Goal: Task Accomplishment & Management: Manage account settings

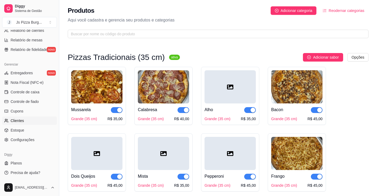
scroll to position [159, 0]
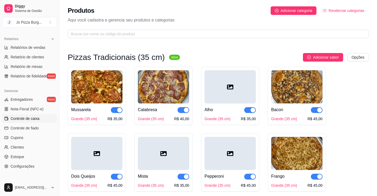
click at [21, 120] on span "Controle de caixa" at bounding box center [25, 118] width 29 height 5
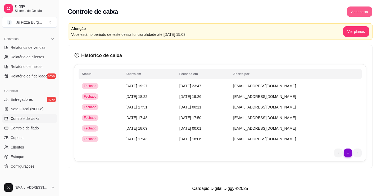
click at [369, 15] on button "Abrir caixa" at bounding box center [359, 12] width 25 height 10
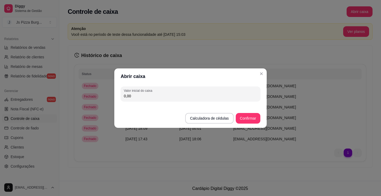
click at [218, 98] on input "0,00" at bounding box center [190, 95] width 133 height 5
type input "100,00"
click at [215, 116] on button "Calculadora de cédulas" at bounding box center [209, 118] width 47 height 10
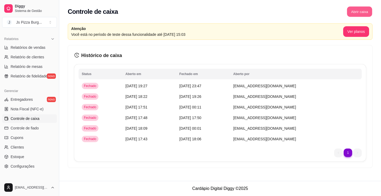
click at [366, 10] on button "Abrir caixa" at bounding box center [359, 12] width 25 height 10
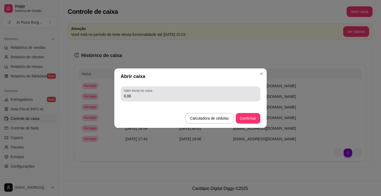
click at [152, 98] on input "0,00" at bounding box center [190, 95] width 133 height 5
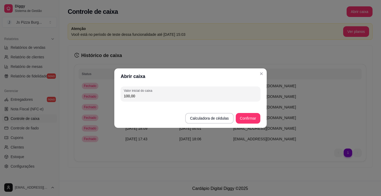
type input "100,00"
click at [251, 122] on button "Confirmar" at bounding box center [248, 118] width 25 height 11
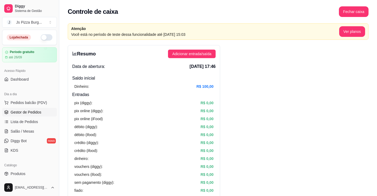
click at [28, 111] on span "Gestor de Pedidos" at bounding box center [26, 111] width 31 height 5
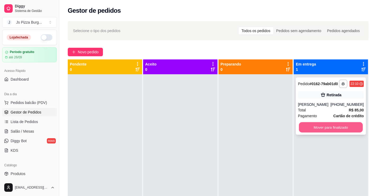
click at [332, 129] on button "Mover para finalizado" at bounding box center [331, 127] width 64 height 10
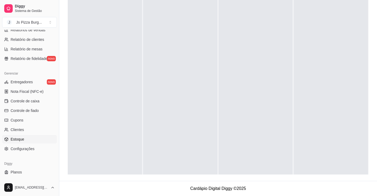
scroll to position [185, 0]
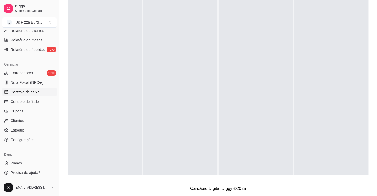
click at [25, 91] on span "Controle de caixa" at bounding box center [25, 91] width 29 height 5
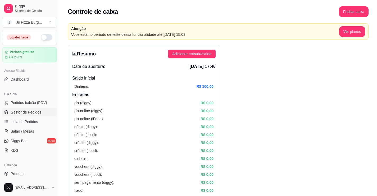
click at [25, 112] on span "Gestor de Pedidos" at bounding box center [26, 111] width 31 height 5
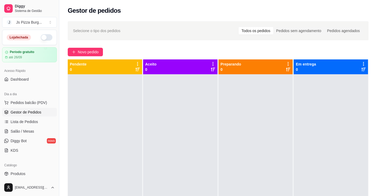
click at [48, 38] on button "button" at bounding box center [47, 37] width 12 height 6
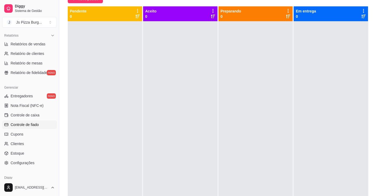
scroll to position [132, 0]
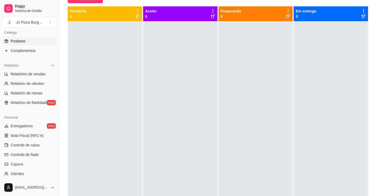
click at [26, 38] on link "Produtos" at bounding box center [29, 41] width 55 height 8
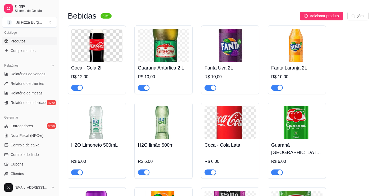
scroll to position [2144, 0]
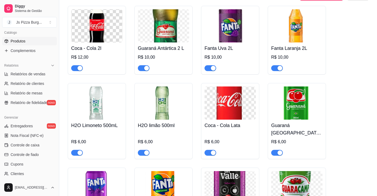
click at [140, 71] on span "button" at bounding box center [144, 68] width 12 height 6
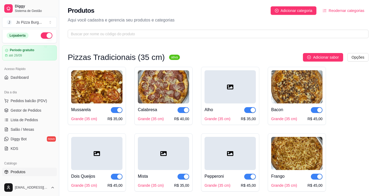
scroll to position [0, 0]
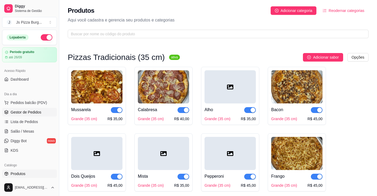
click at [25, 112] on span "Gestor de Pedidos" at bounding box center [26, 111] width 31 height 5
